Goal: Task Accomplishment & Management: Manage account settings

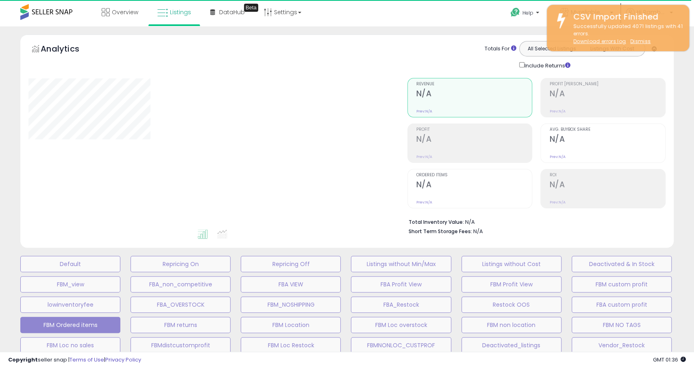
select select "**"
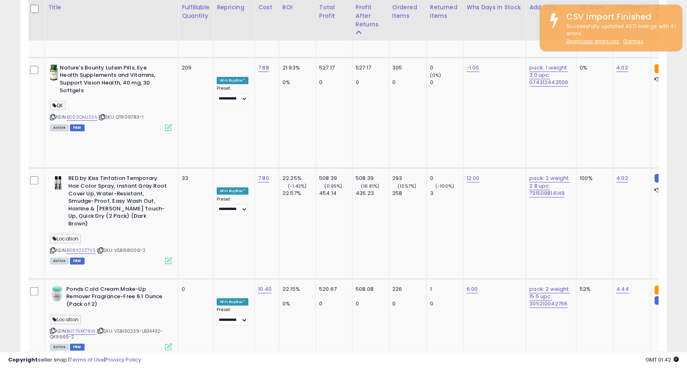
scroll to position [3487, 0]
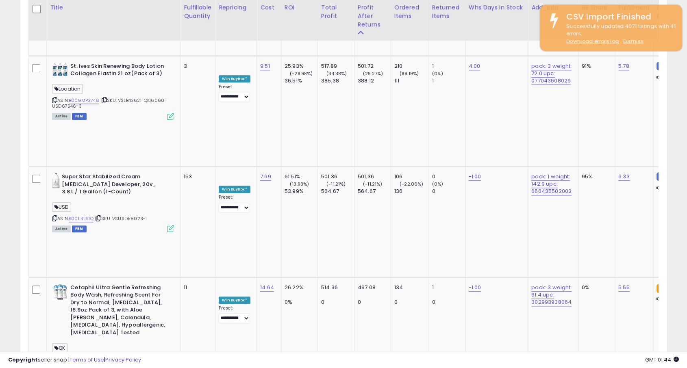
scroll to position [3919, 0]
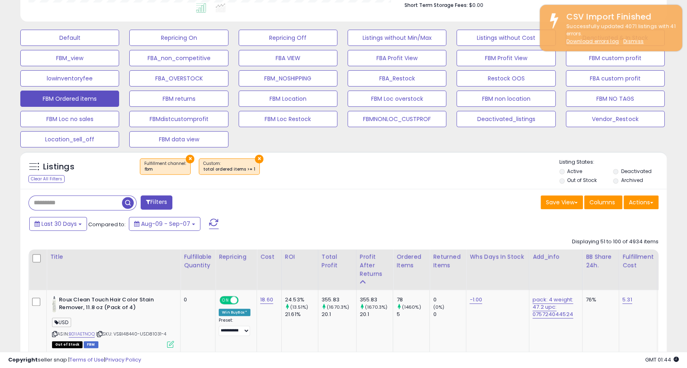
scroll to position [413, 0]
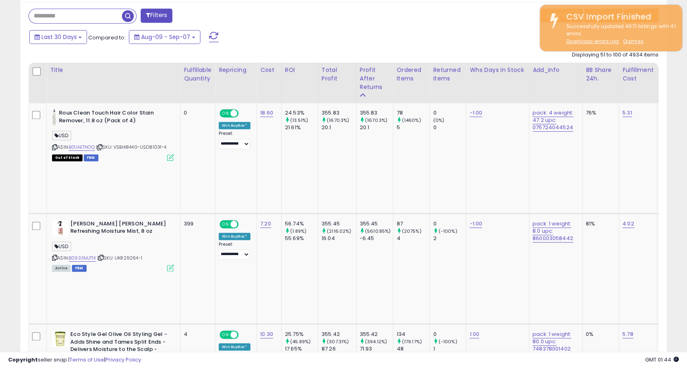
click at [87, 255] on link "B0933MJT1K" at bounding box center [82, 258] width 27 height 7
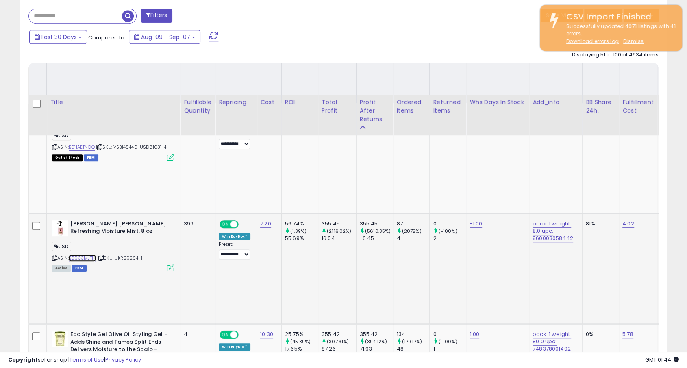
scroll to position [509, 0]
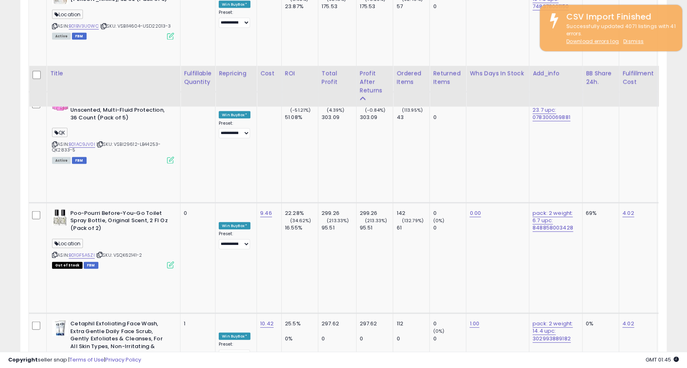
scroll to position [1819, 0]
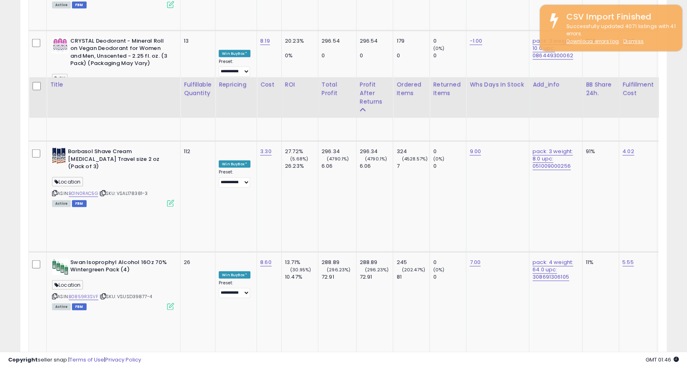
scroll to position [2225, 0]
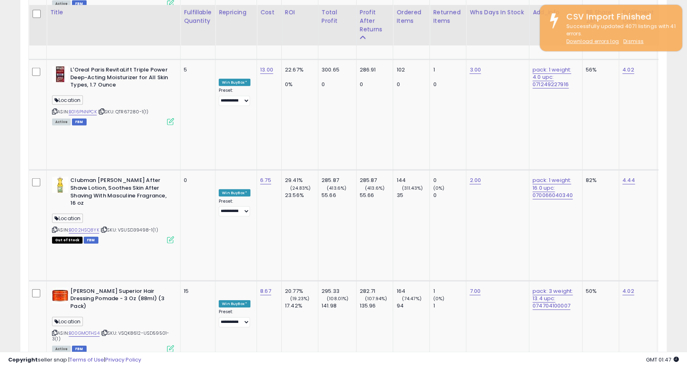
scroll to position [2456, 0]
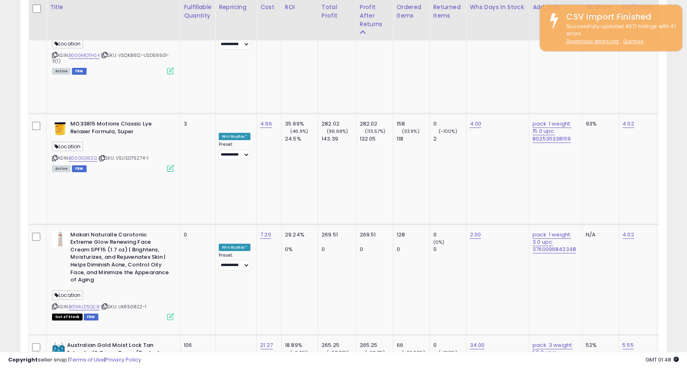
scroll to position [2728, 0]
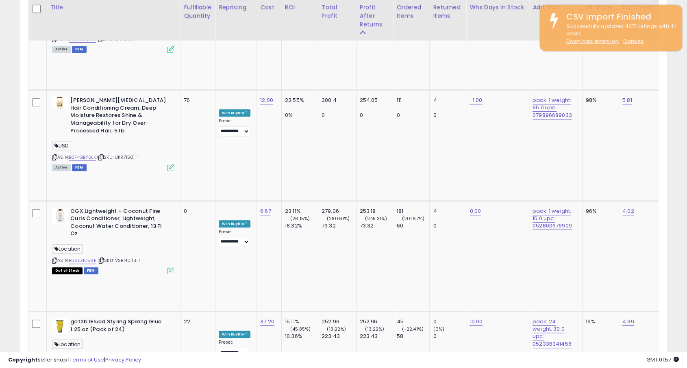
scroll to position [3809, 0]
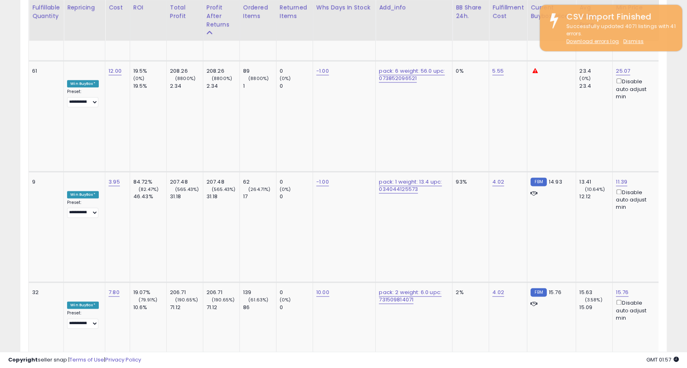
scroll to position [0, 0]
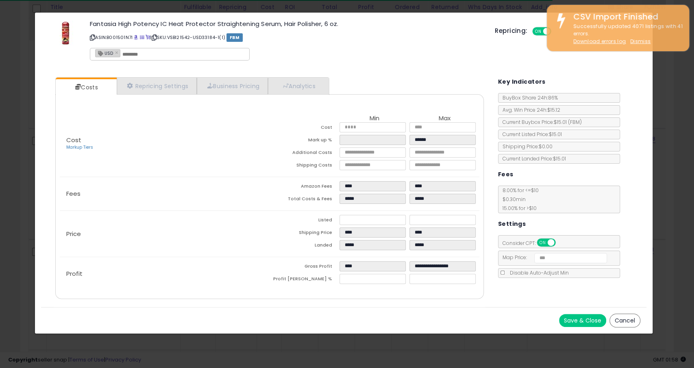
click at [348, 341] on div "× Close Fantasia High Potency IC Heat Protector Straightening Serum, Hair Polis…" at bounding box center [347, 184] width 694 height 368
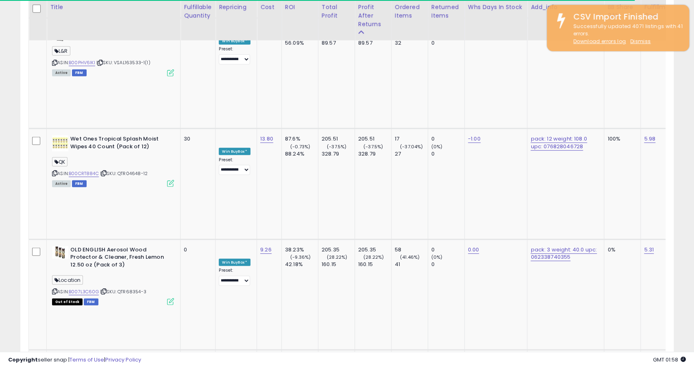
scroll to position [406419, 406211]
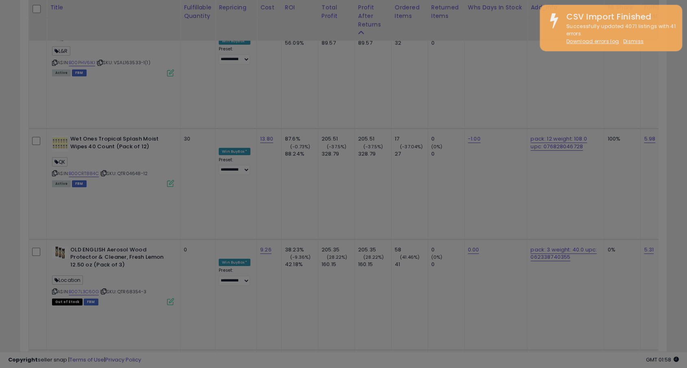
scroll to position [167, 379]
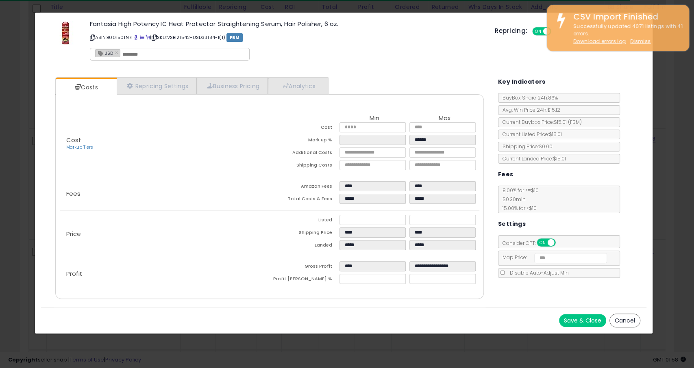
click at [164, 333] on div "× Close Fantasia High Potency IC Heat Protector Straightening Serum, Hair Polis…" at bounding box center [347, 184] width 694 height 368
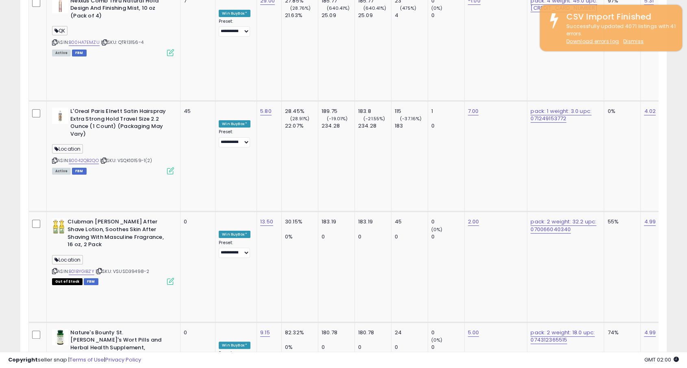
scroll to position [3129, 0]
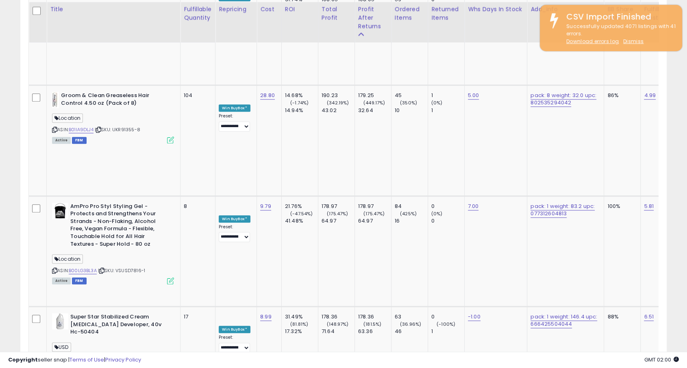
scroll to position [3756, 0]
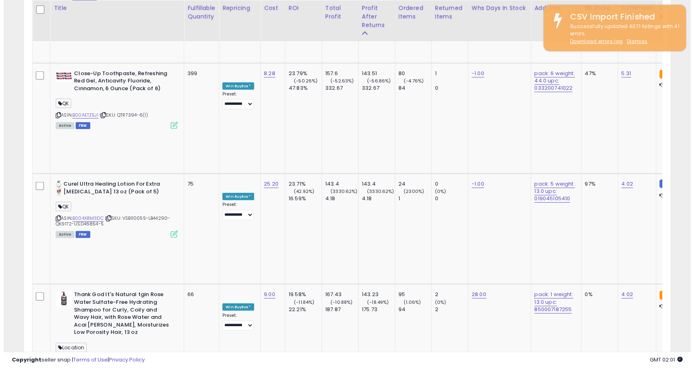
scroll to position [2337, 0]
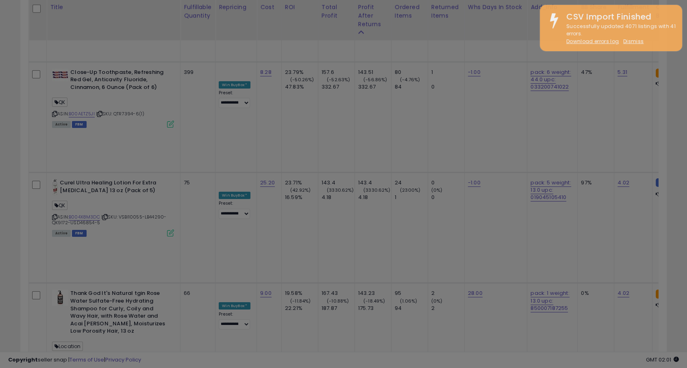
scroll to position [167, 379]
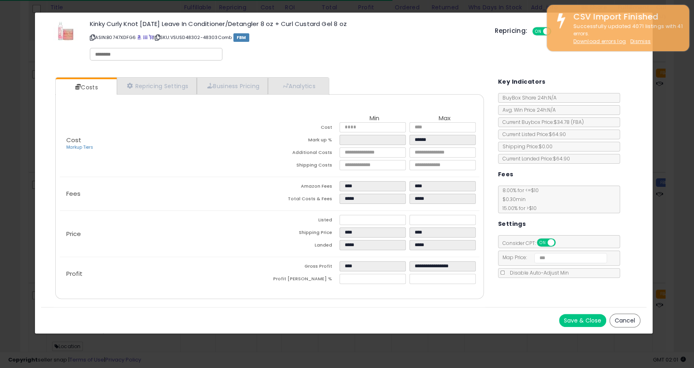
click at [196, 320] on div "Save & Close Cancel" at bounding box center [343, 320] width 605 height 26
click at [192, 335] on div "× Close Kinky Curly Knot [DATE] Leave In Conditioner/Detangler 8 oz + Curl Cust…" at bounding box center [347, 184] width 694 height 368
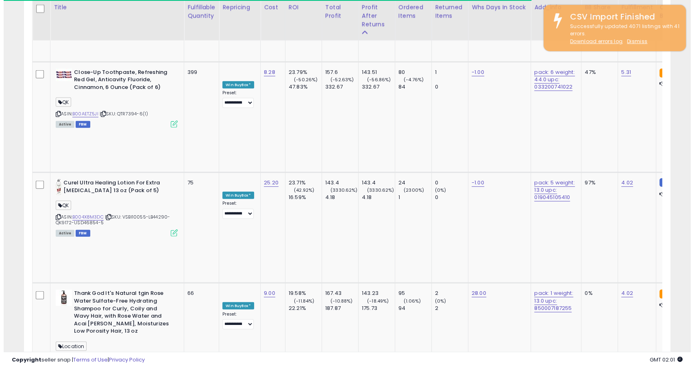
scroll to position [406419, 406211]
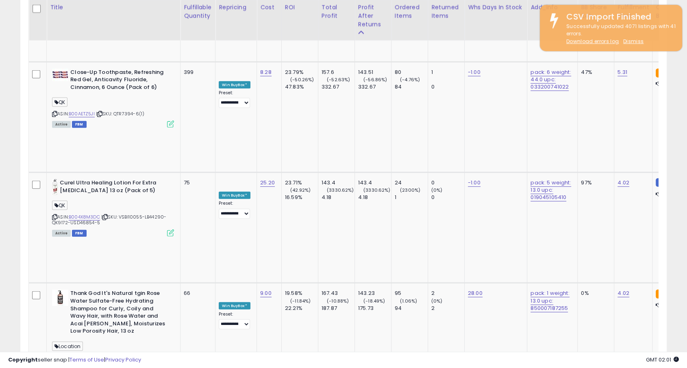
click at [245, 213] on input "*****" at bounding box center [243, 213] width 72 height 14
type input "*"
type input "*****"
click at [296, 214] on button "submit" at bounding box center [289, 212] width 14 height 12
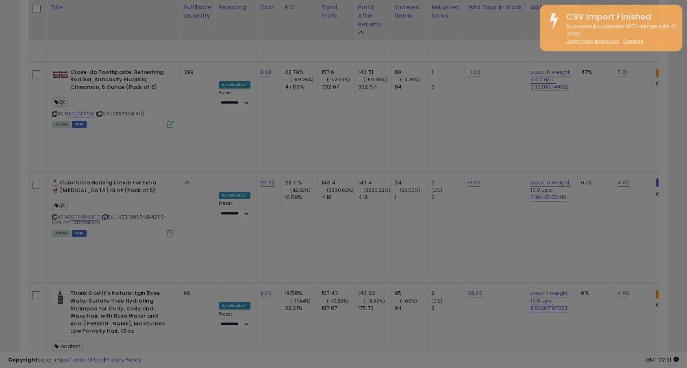
scroll to position [167, 379]
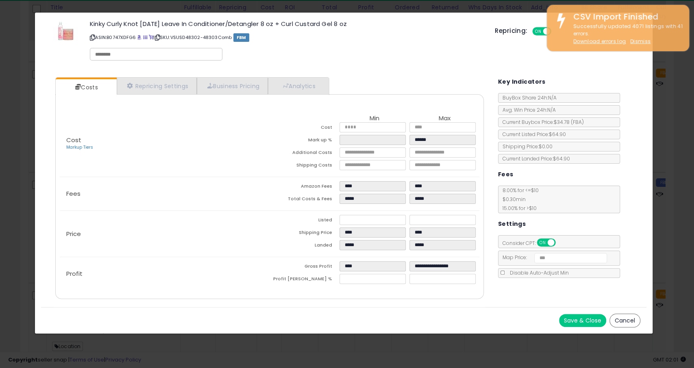
click at [346, 337] on div "× Close Kinky Curly Knot [DATE] Leave In Conditioner/Detangler 8 oz + Curl Cust…" at bounding box center [347, 184] width 694 height 368
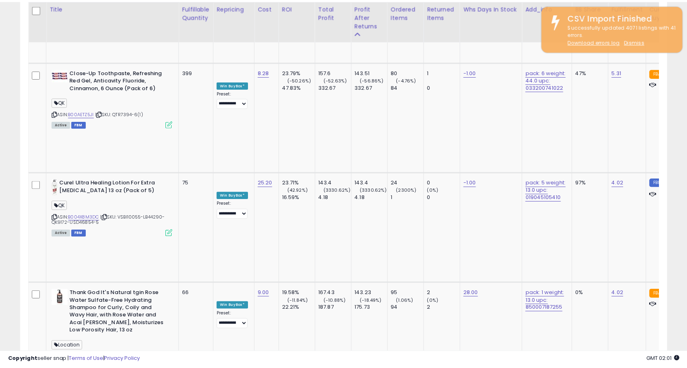
scroll to position [406419, 406211]
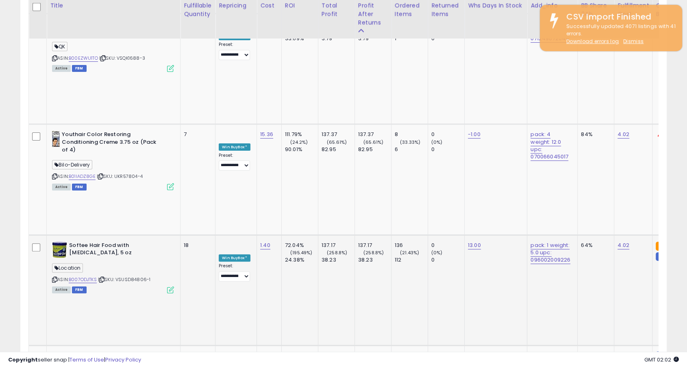
scroll to position [3269, 0]
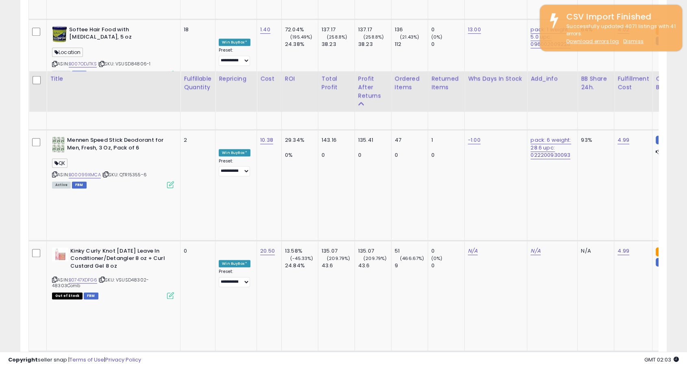
scroll to position [3567, 0]
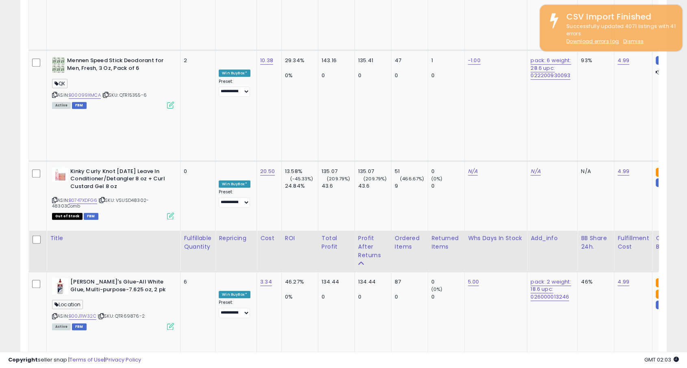
scroll to position [3800, 0]
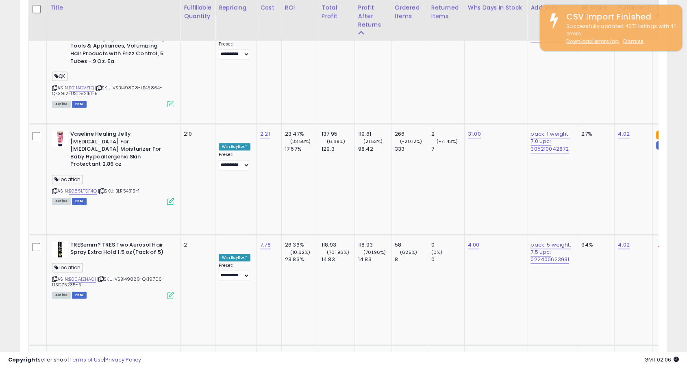
scroll to position [0, 0]
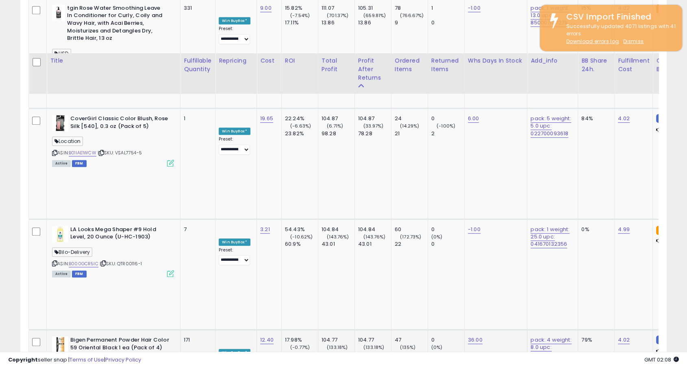
scroll to position [3797, 0]
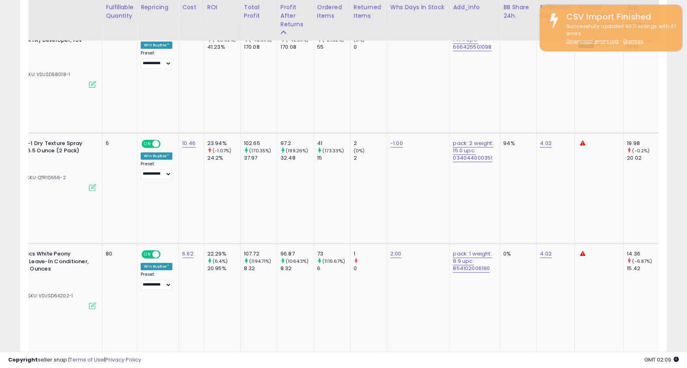
scroll to position [0, 0]
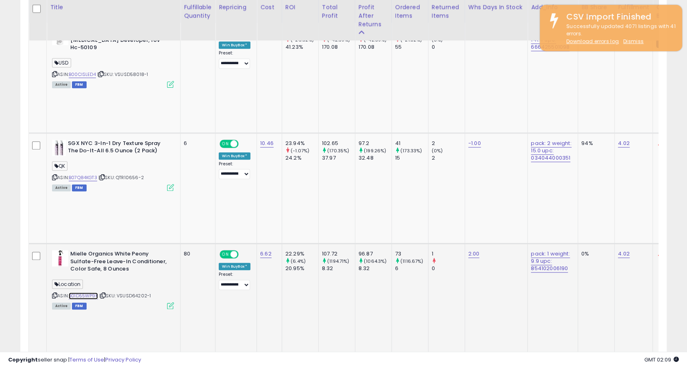
click at [90, 293] on link "B01D55WP9K" at bounding box center [83, 296] width 29 height 7
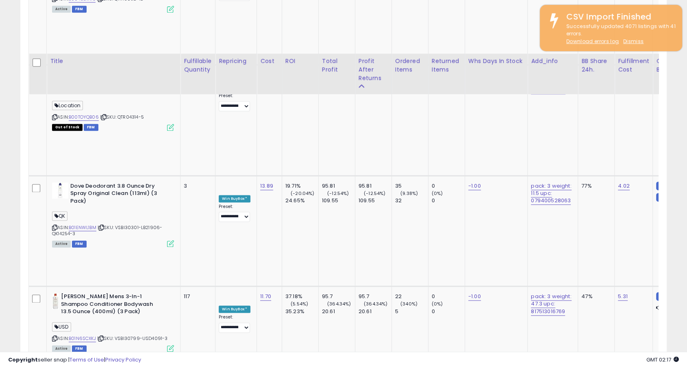
scroll to position [1066, 0]
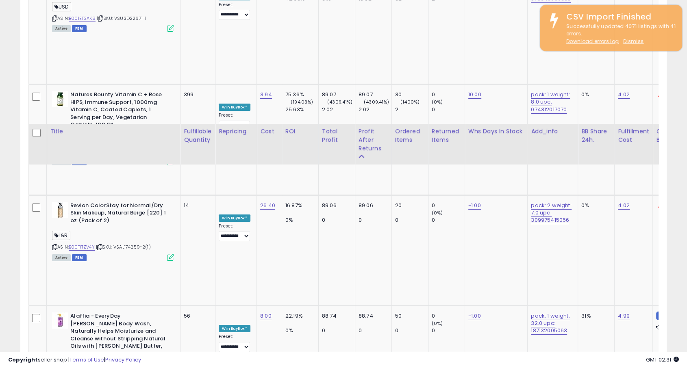
scroll to position [3717, 0]
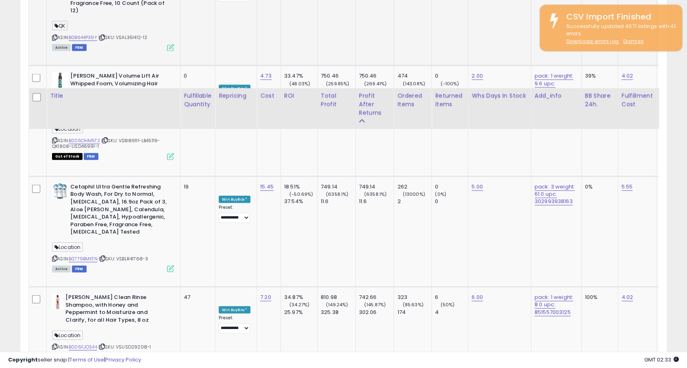
scroll to position [1874, 0]
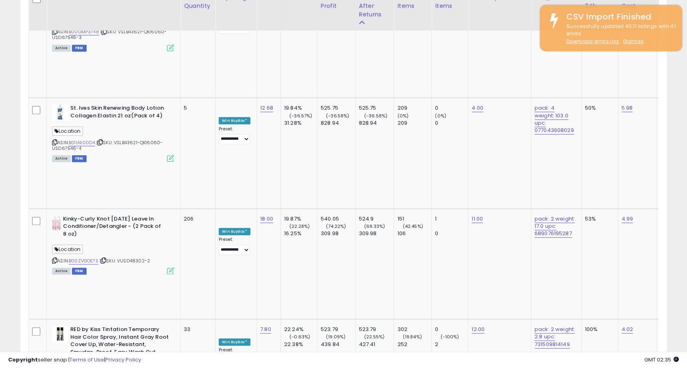
scroll to position [3510, 0]
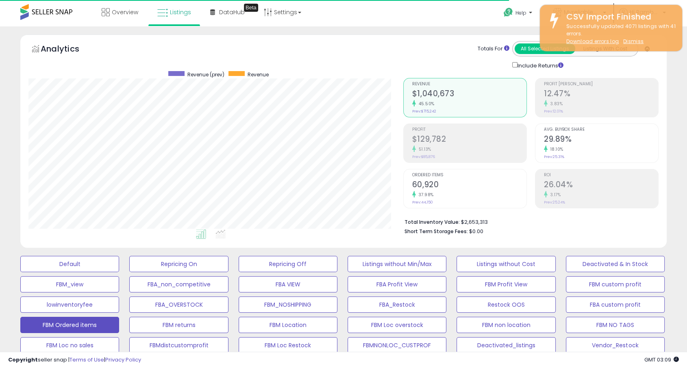
scroll to position [263, 0]
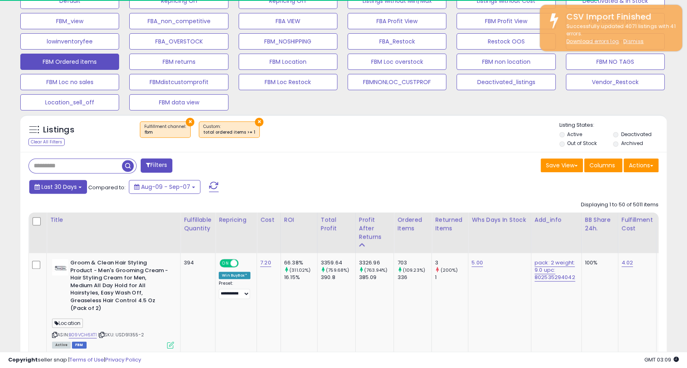
click at [76, 188] on span "Last 30 Days" at bounding box center [58, 187] width 35 height 8
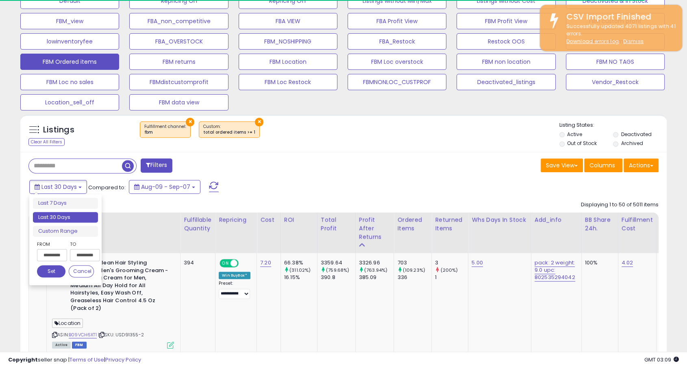
click at [59, 252] on input "**********" at bounding box center [52, 255] width 30 height 12
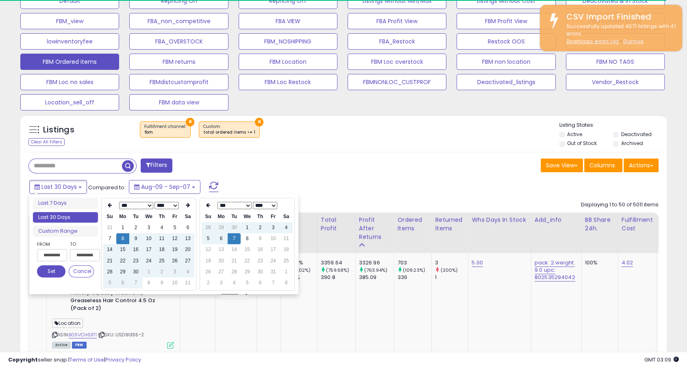
type input "**********"
click at [135, 262] on td "23" at bounding box center [135, 261] width 13 height 11
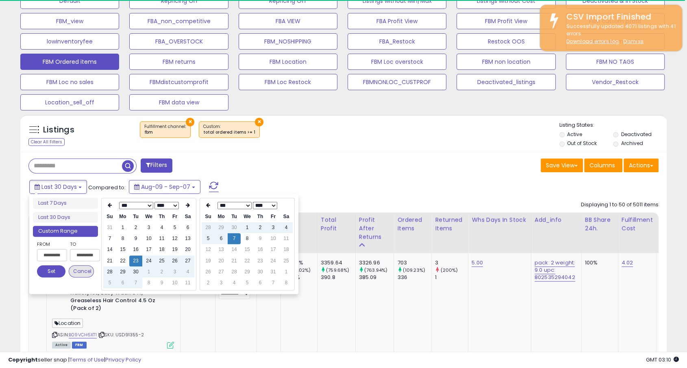
type input "**********"
click at [54, 268] on button "Set" at bounding box center [51, 272] width 28 height 12
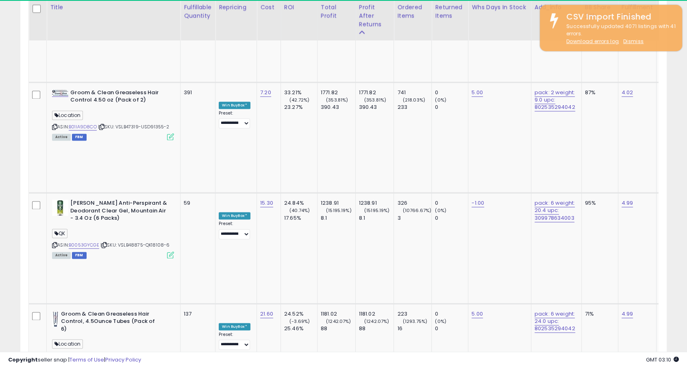
scroll to position [1096, 0]
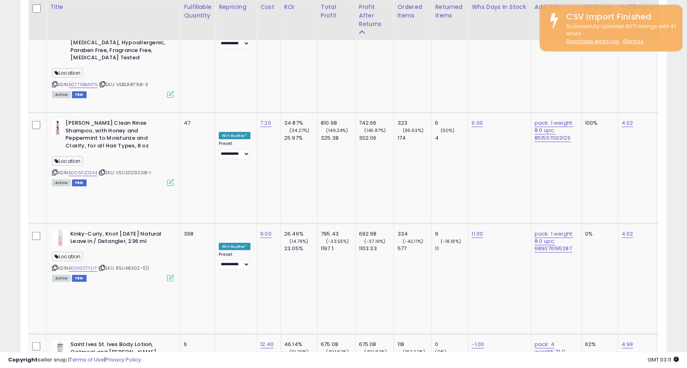
scroll to position [2079, 0]
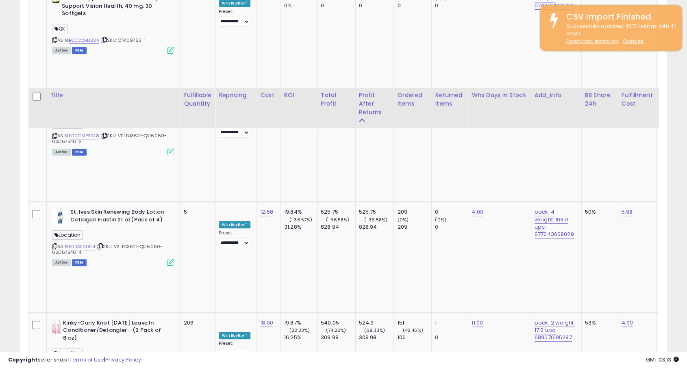
scroll to position [3552, 0]
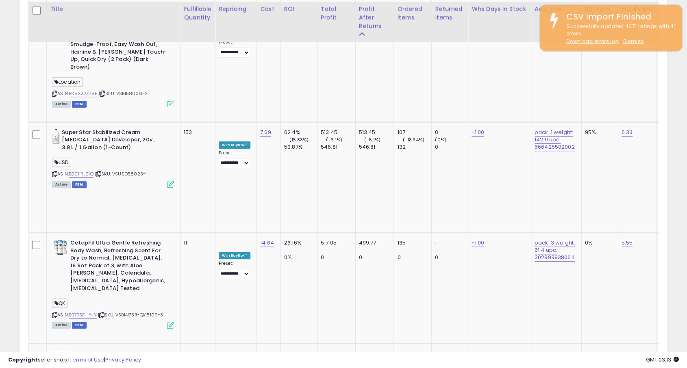
scroll to position [3828, 0]
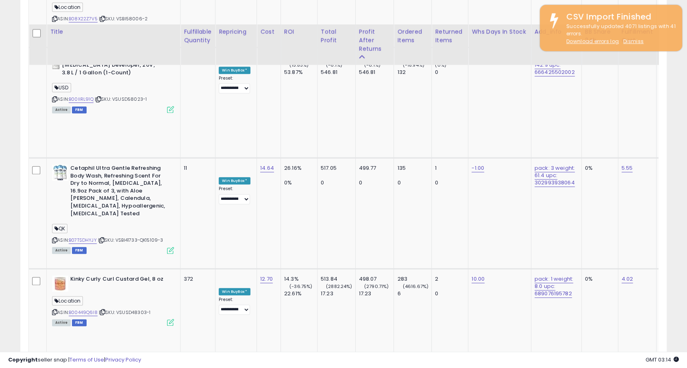
scroll to position [3925, 0]
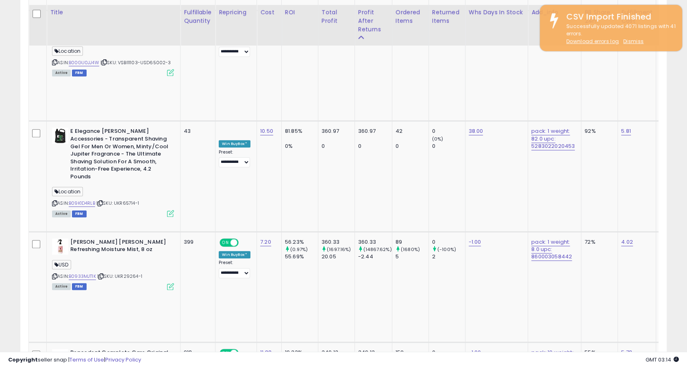
scroll to position [730, 0]
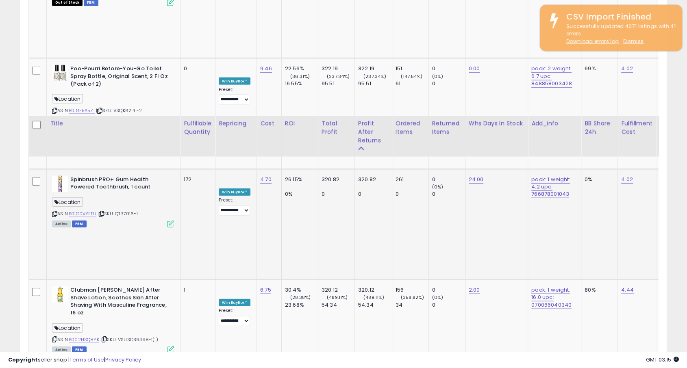
scroll to position [1901, 0]
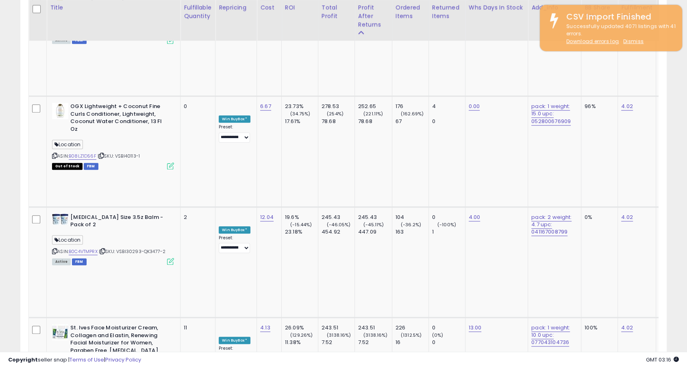
scroll to position [3832, 0]
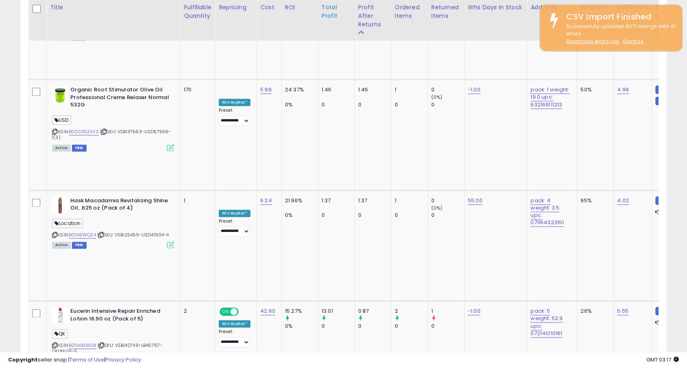
scroll to position [406419, 406211]
